Goal: Task Accomplishment & Management: Use online tool/utility

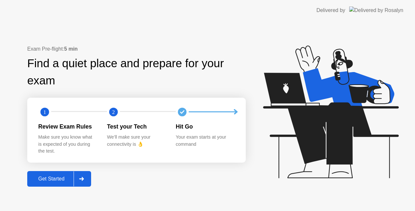
click at [84, 180] on icon at bounding box center [81, 179] width 5 height 4
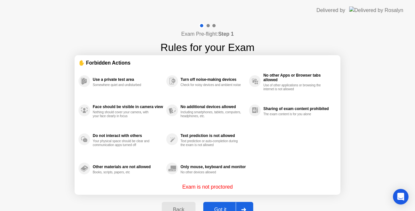
click at [226, 209] on div "Got it" at bounding box center [220, 210] width 30 height 6
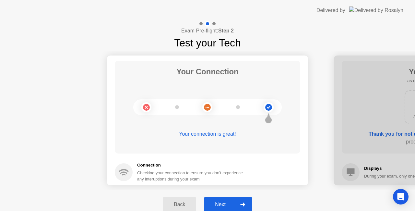
click at [246, 203] on div at bounding box center [243, 204] width 16 height 15
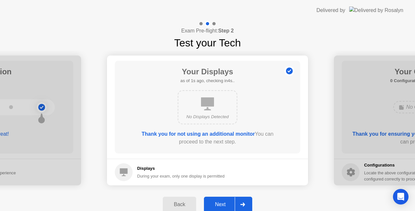
click at [246, 203] on div at bounding box center [243, 204] width 16 height 15
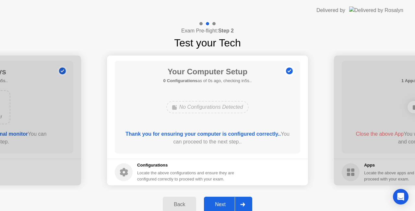
click at [246, 203] on div at bounding box center [243, 204] width 16 height 15
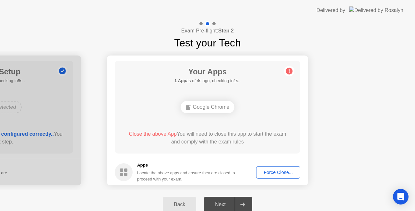
click at [287, 168] on button "Force Close..." at bounding box center [278, 172] width 44 height 12
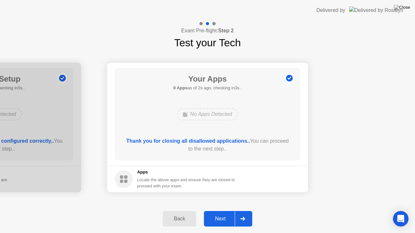
click at [248, 210] on div at bounding box center [243, 219] width 16 height 15
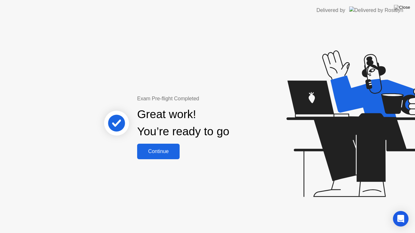
click at [157, 138] on div "Great work! You’re ready to go" at bounding box center [183, 123] width 92 height 34
click at [160, 151] on div "Continue" at bounding box center [158, 152] width 39 height 6
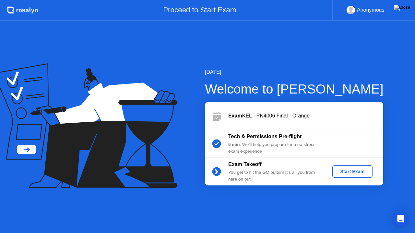
click at [358, 174] on div "Start Exam" at bounding box center [352, 171] width 35 height 5
